Goal: Task Accomplishment & Management: Use online tool/utility

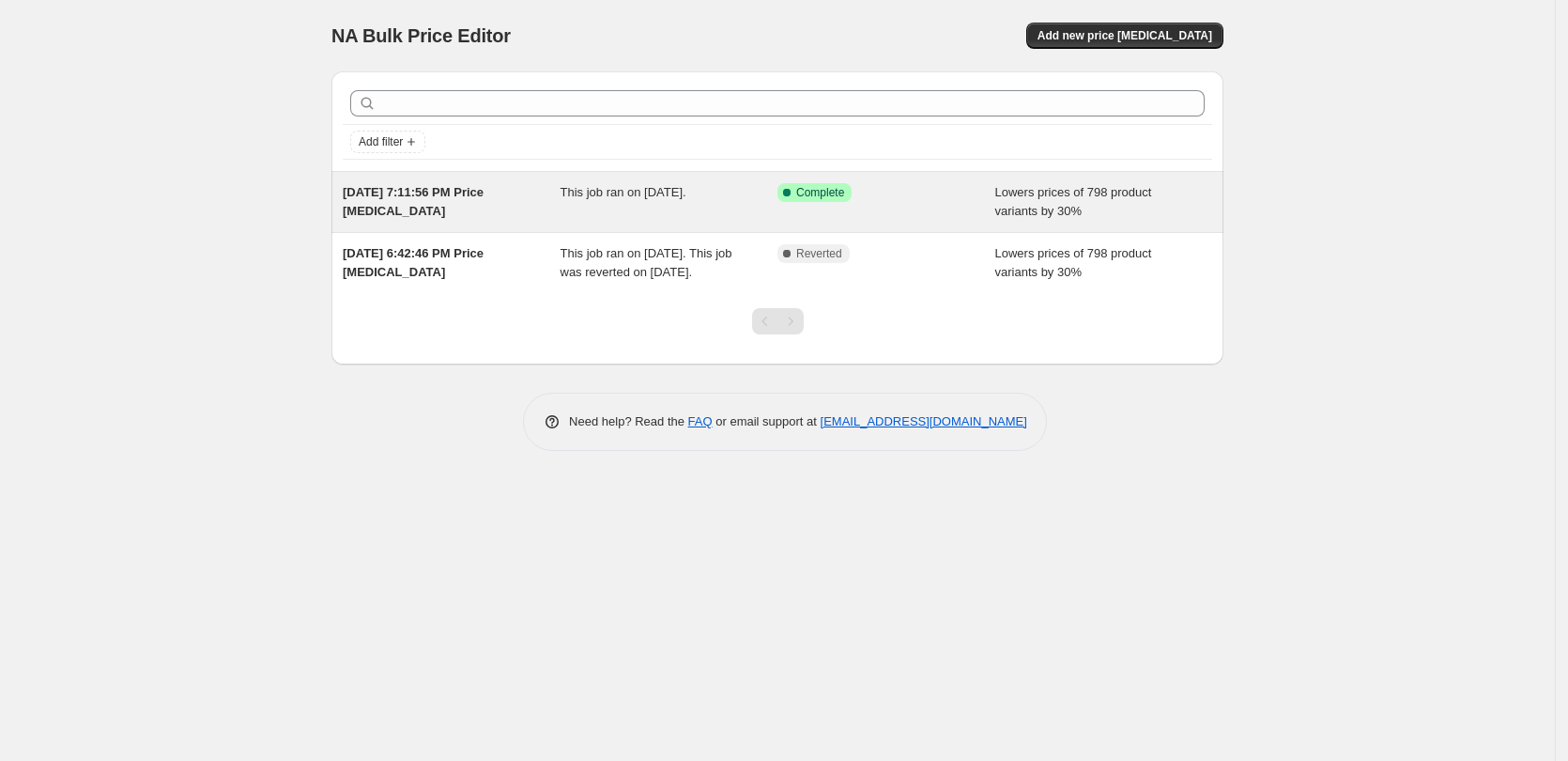
click at [631, 198] on span "This job ran on [DATE]." at bounding box center [624, 192] width 126 height 14
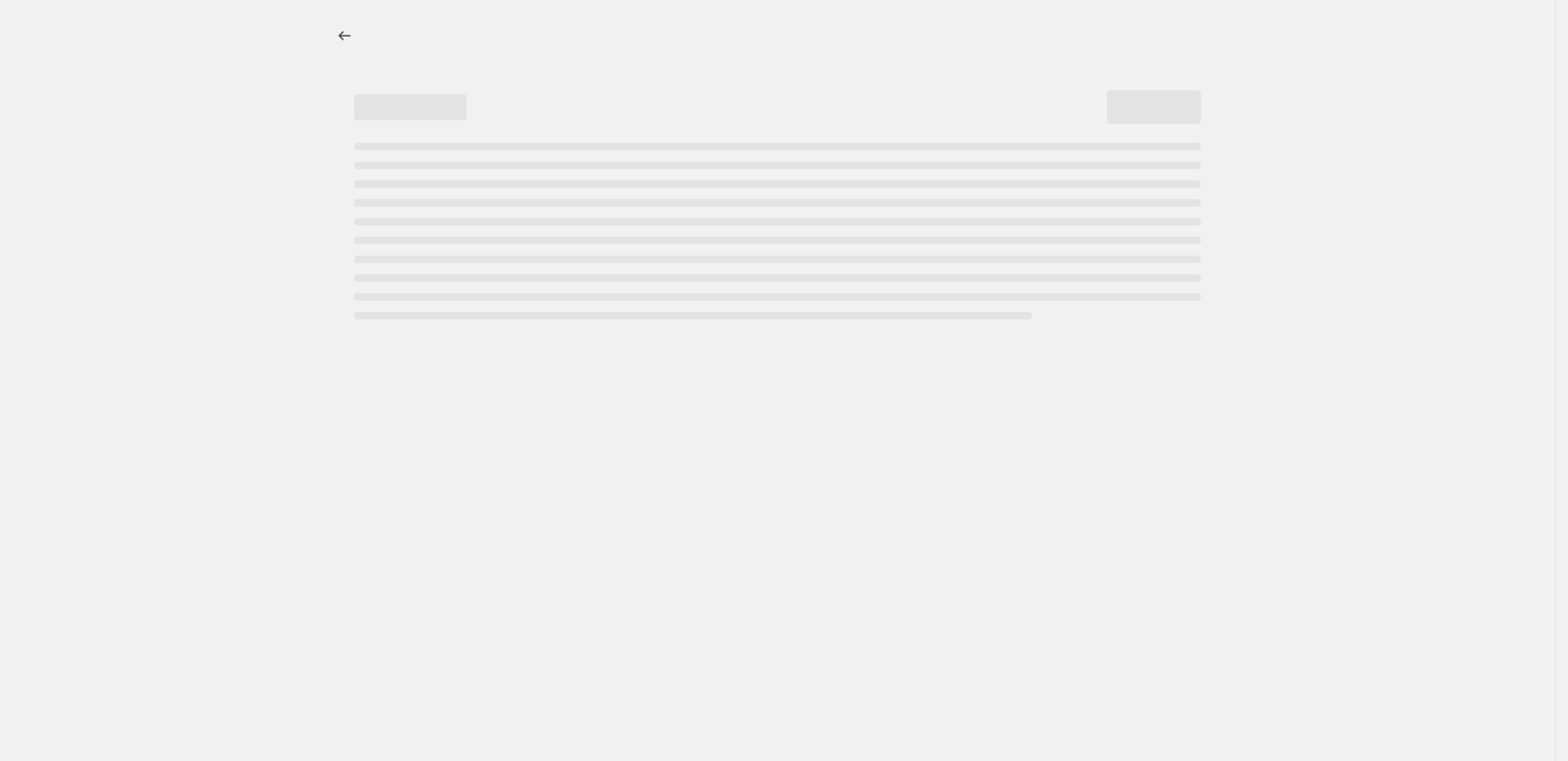
select select "percentage"
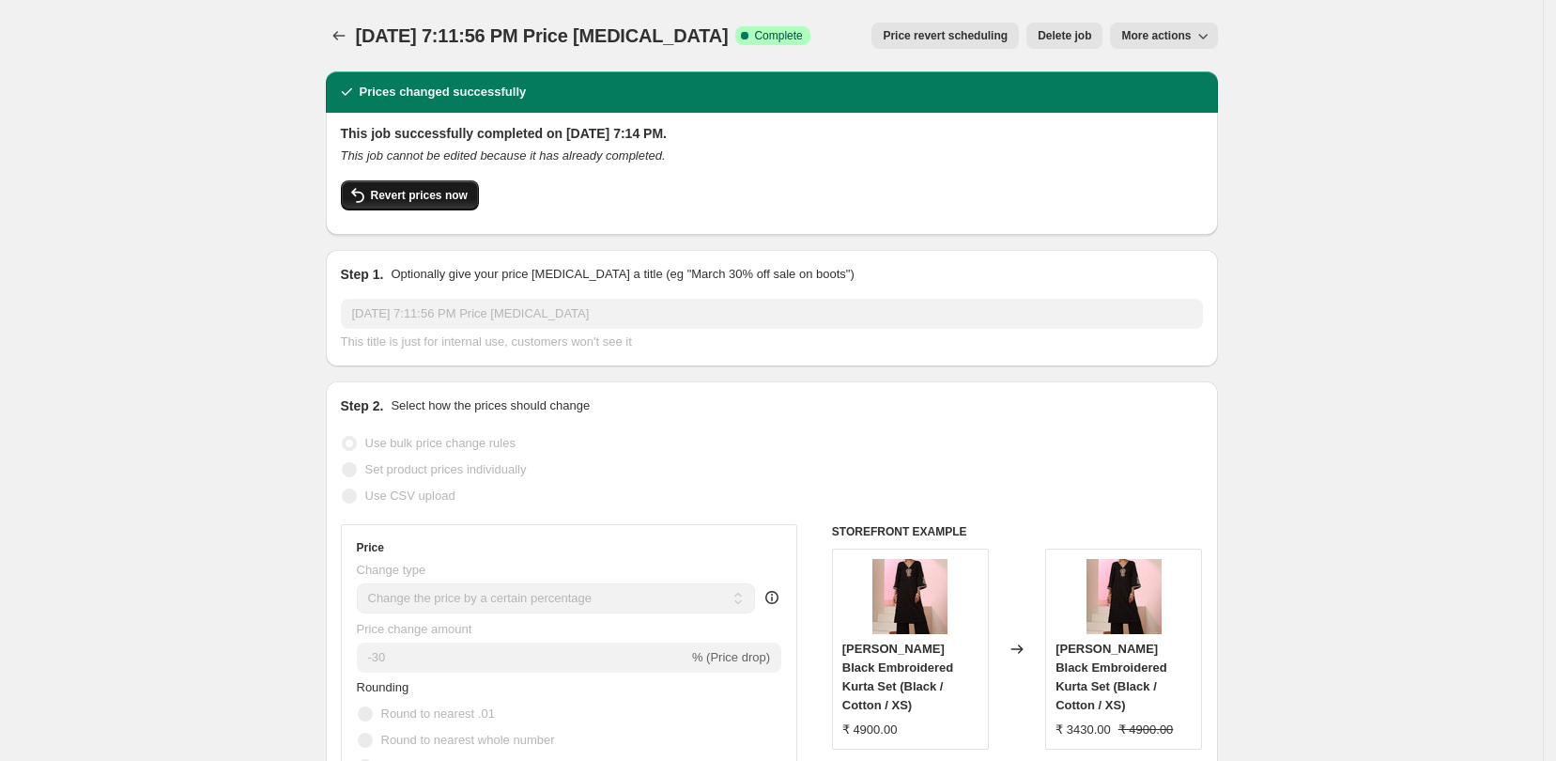
click at [452, 207] on button "Revert prices now" at bounding box center [410, 195] width 138 height 30
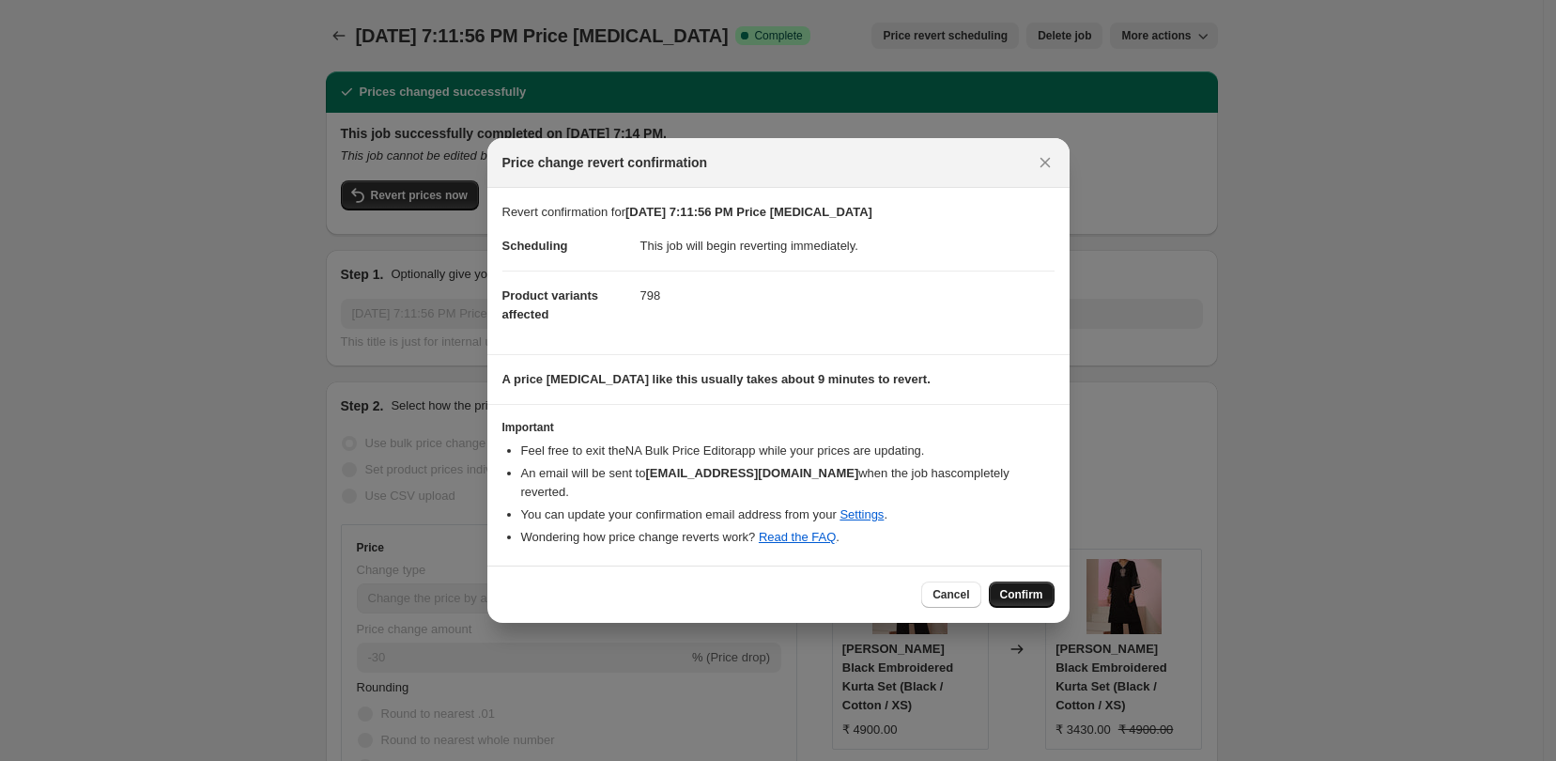
click at [1041, 587] on span "Confirm" at bounding box center [1021, 594] width 43 height 15
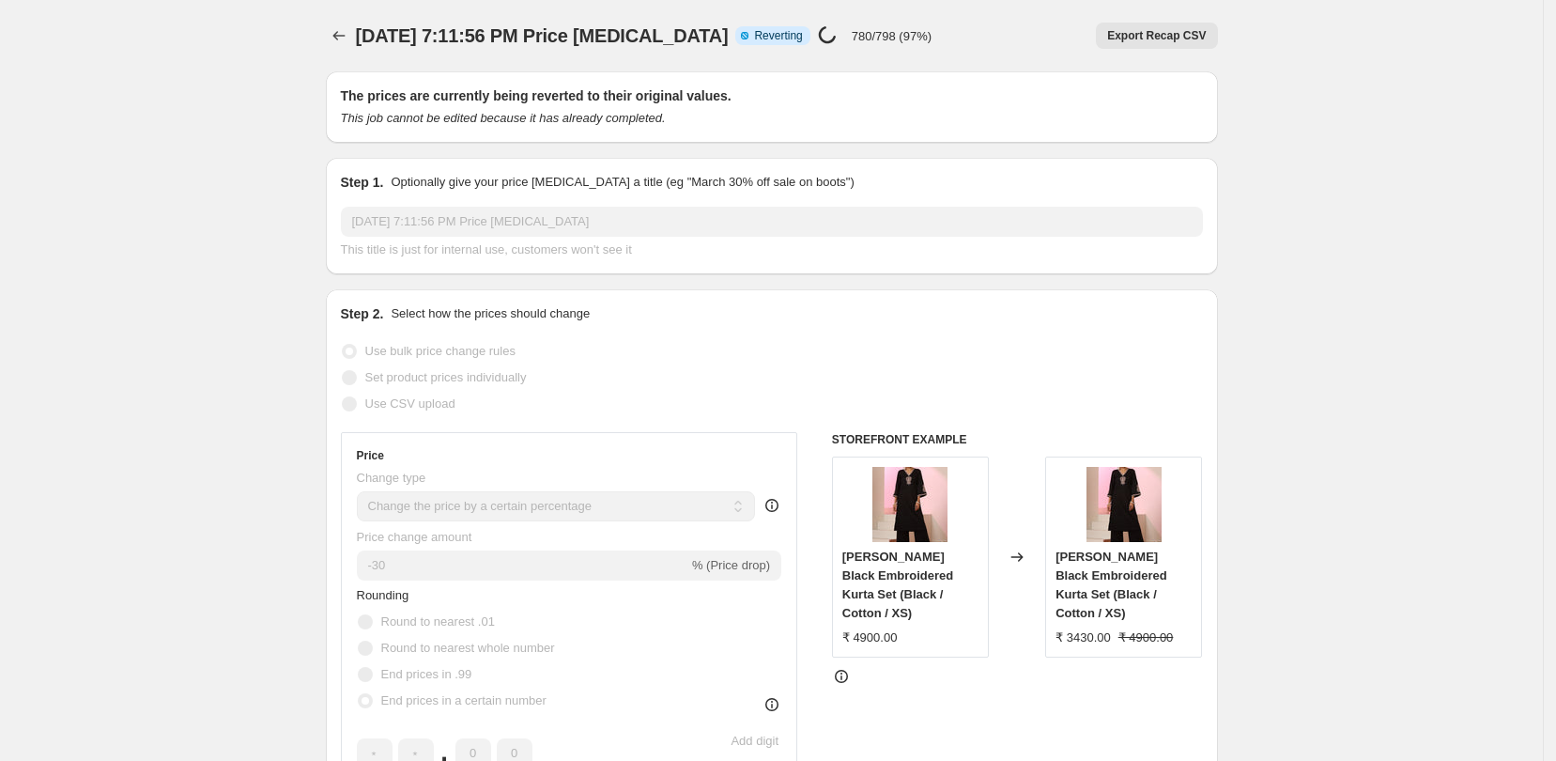
select select "percentage"
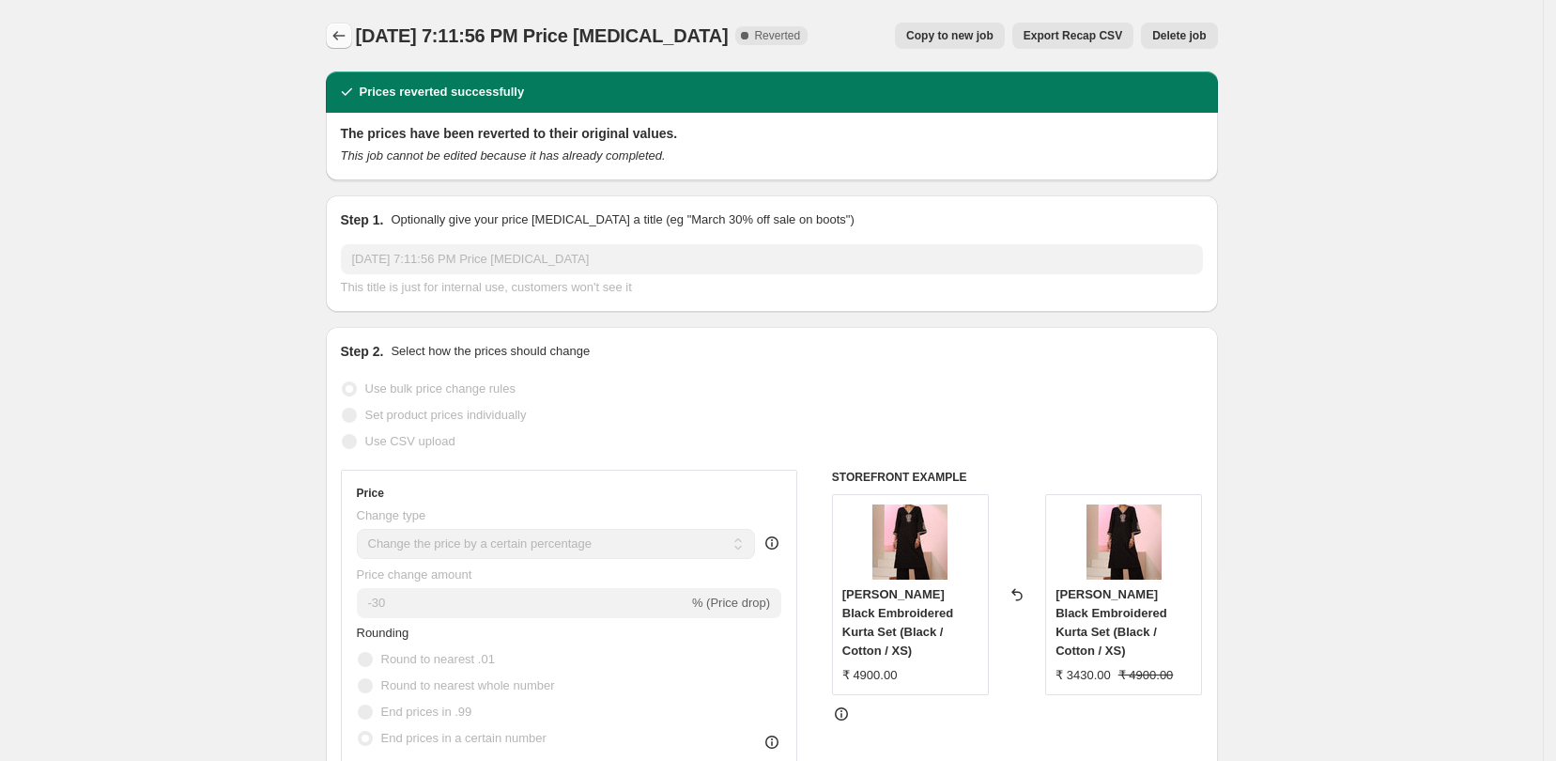
click at [341, 32] on icon "Price change jobs" at bounding box center [339, 35] width 19 height 19
